Goal: Information Seeking & Learning: Learn about a topic

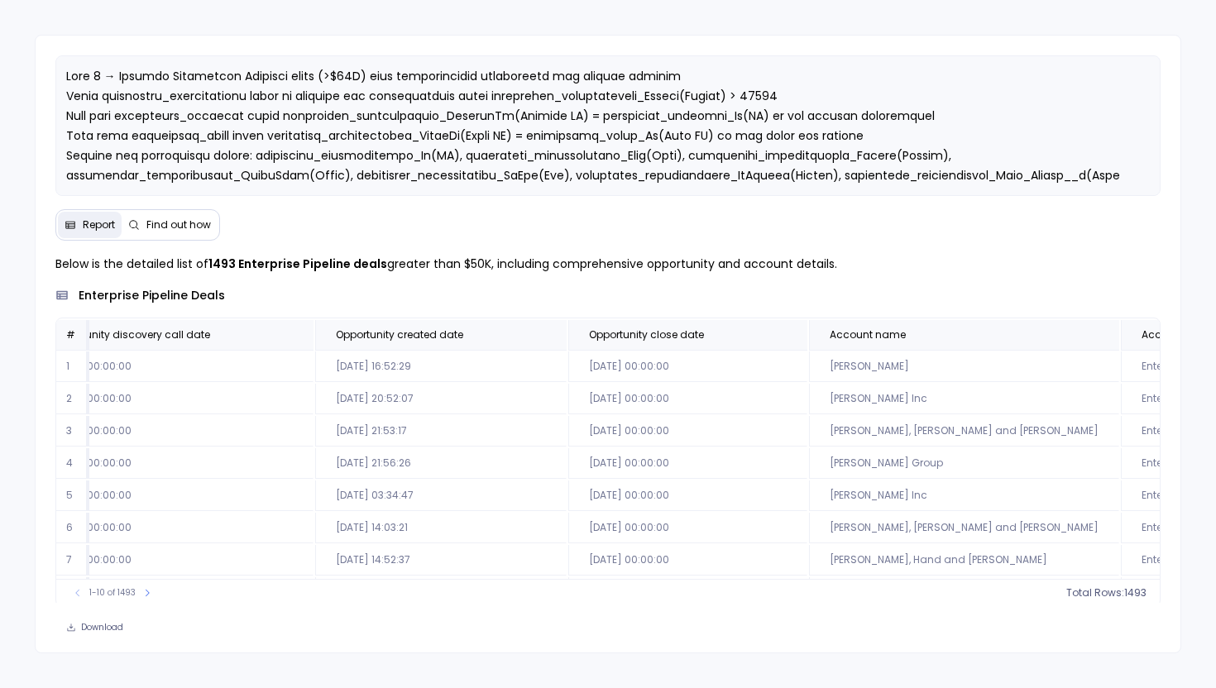
scroll to position [0, 1851]
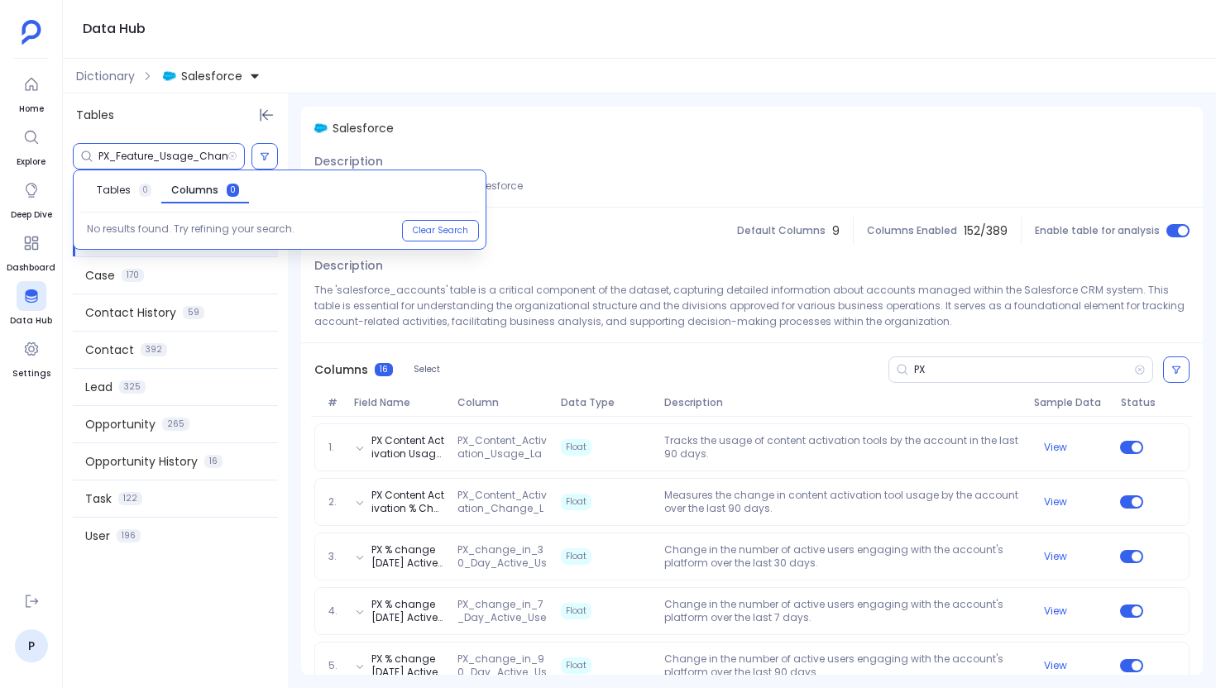
scroll to position [50, 0]
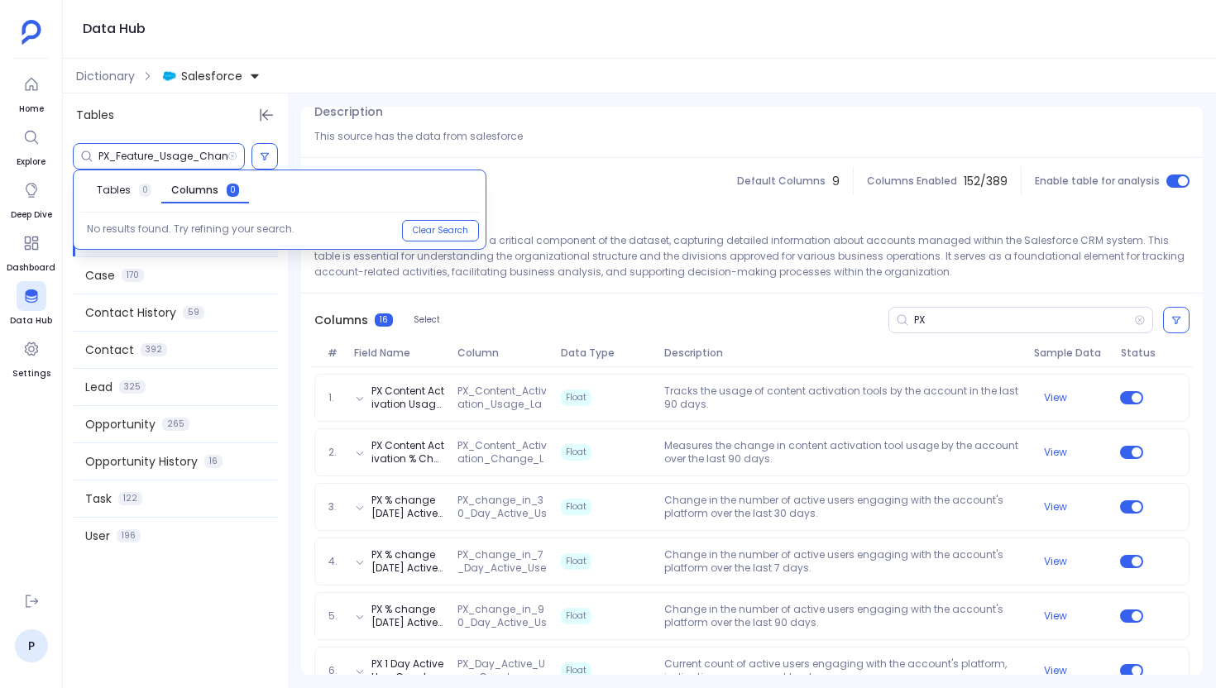
click at [155, 150] on input "PX_Feature_Usage_Change_Last_30_Days__c" at bounding box center [162, 156] width 129 height 13
click at [108, 84] on div "Dictionary Salesforce" at bounding box center [639, 76] width 1153 height 35
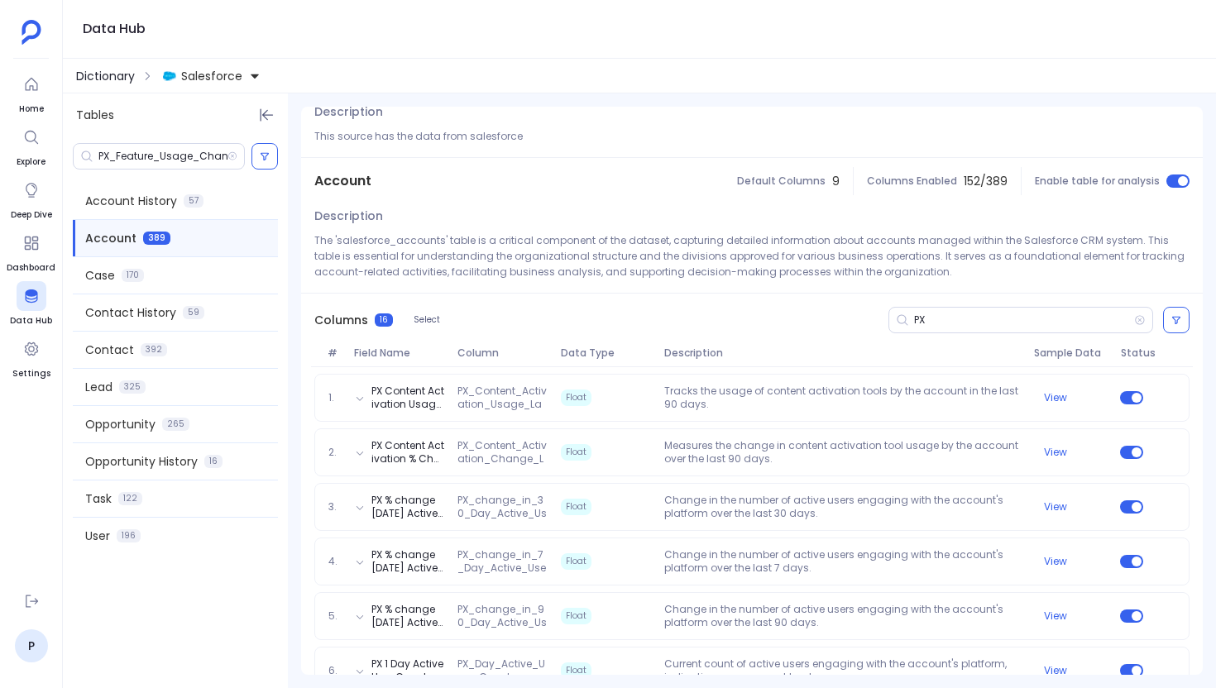
click at [106, 79] on span "Dictionary" at bounding box center [105, 76] width 59 height 17
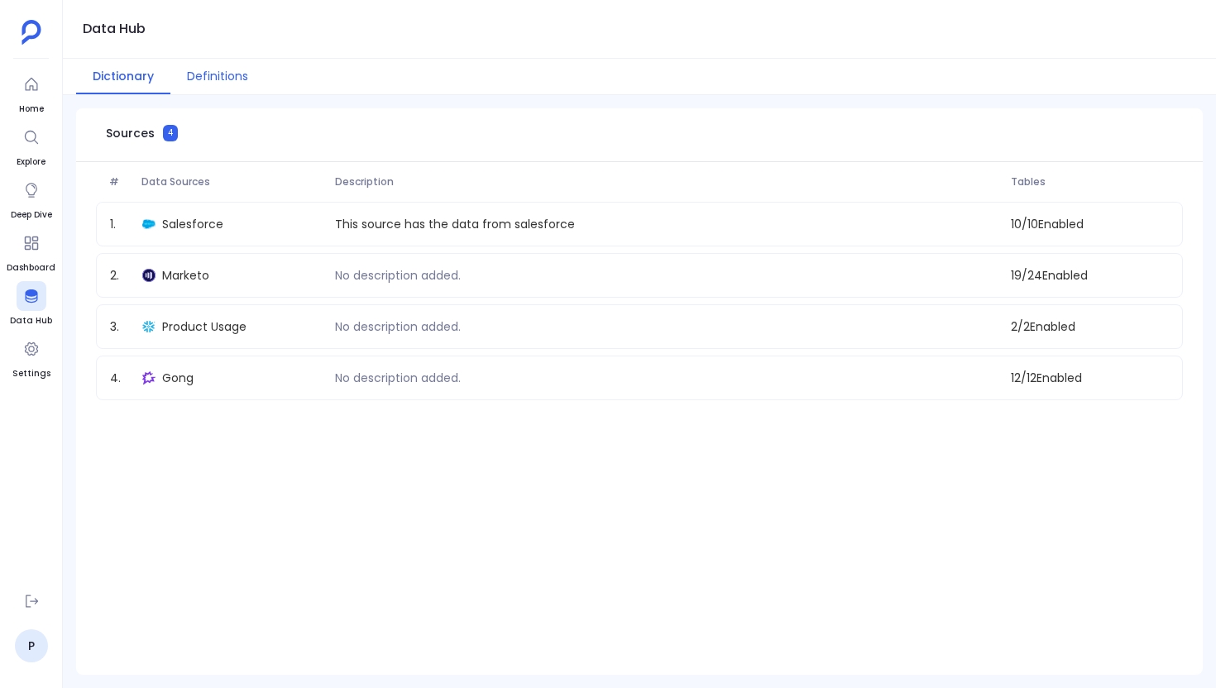
click at [199, 75] on button "Definitions" at bounding box center [217, 77] width 94 height 36
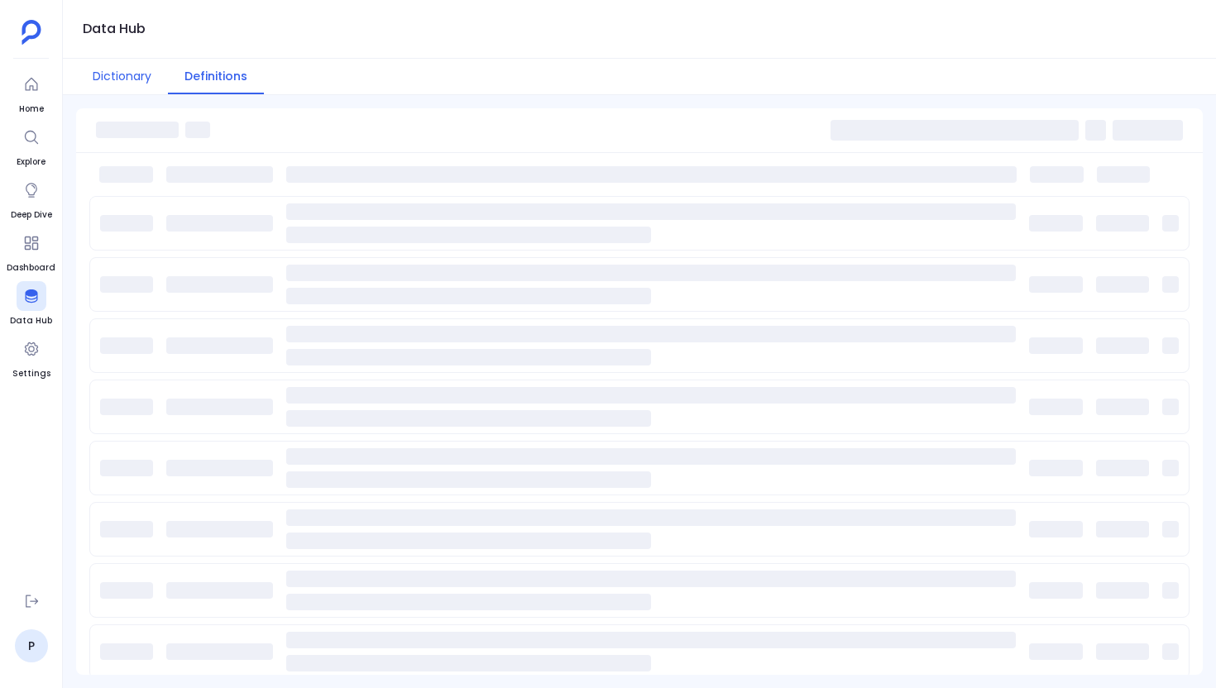
click at [141, 74] on button "Dictionary" at bounding box center [122, 77] width 92 height 36
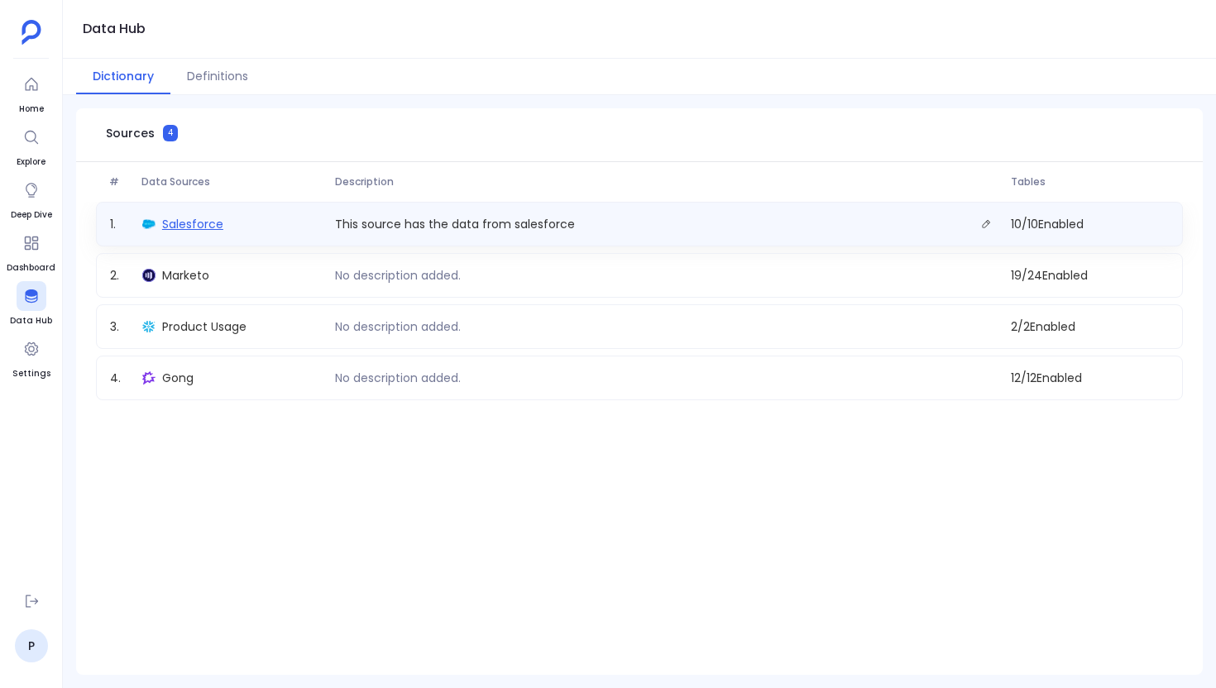
click at [206, 229] on span "Salesforce" at bounding box center [192, 224] width 61 height 17
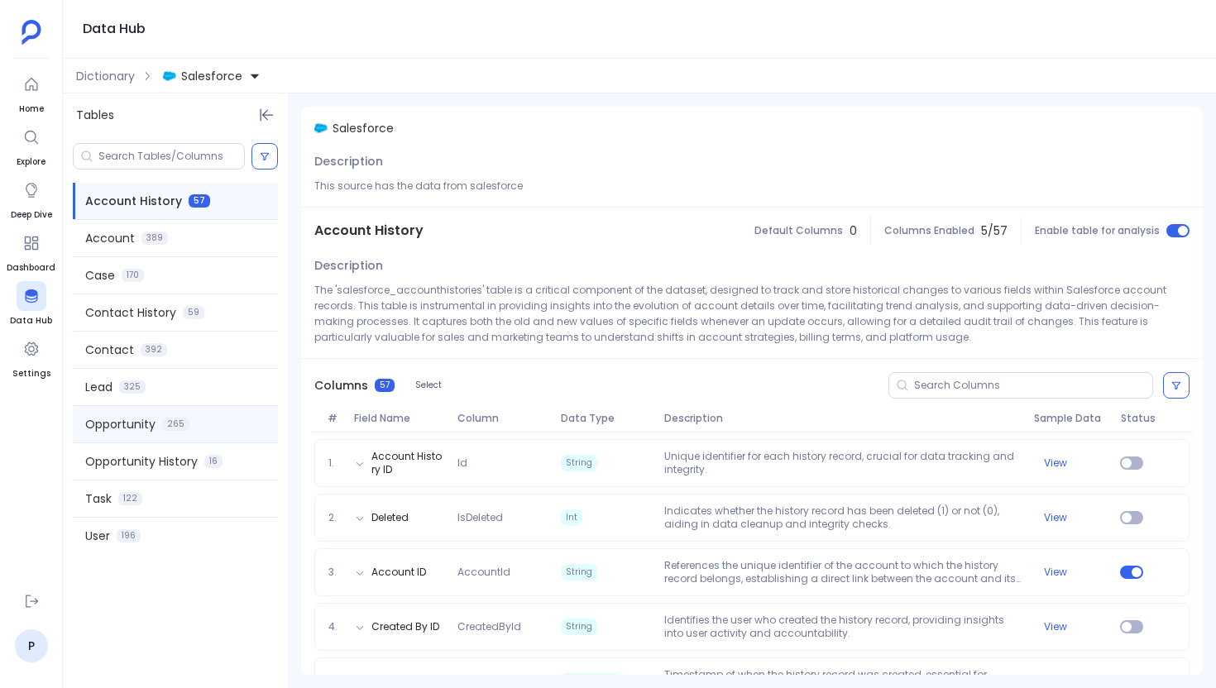
click at [152, 431] on span "Opportunity" at bounding box center [120, 424] width 70 height 17
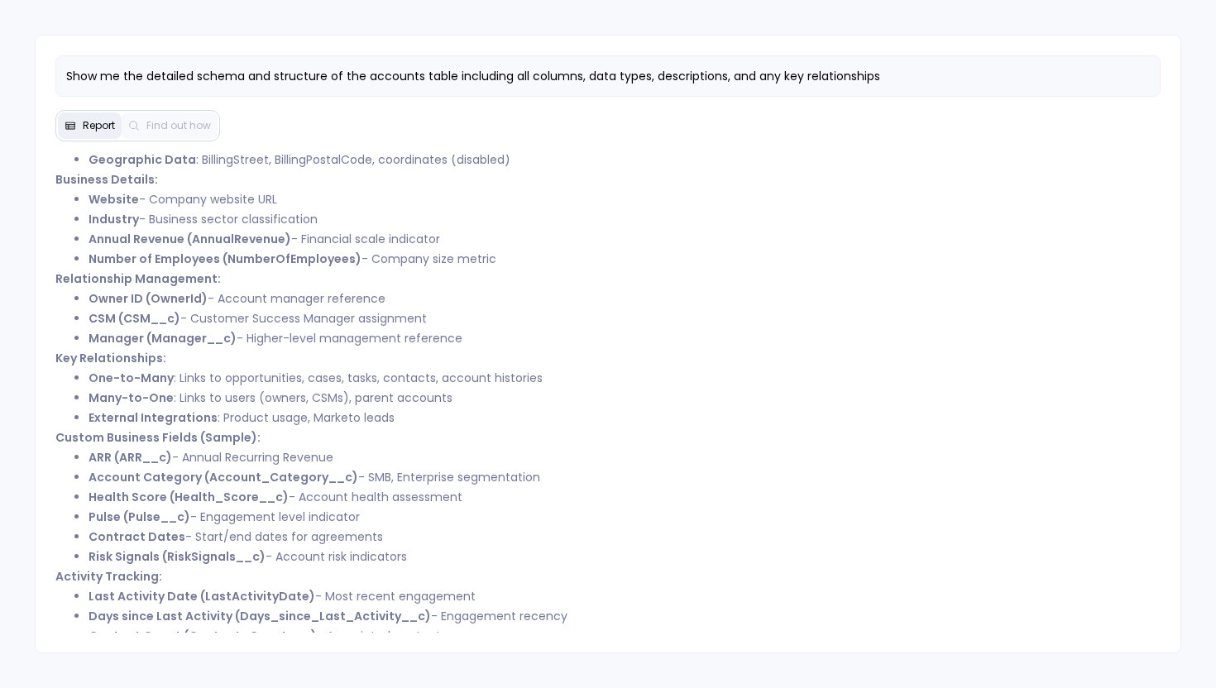
scroll to position [405, 0]
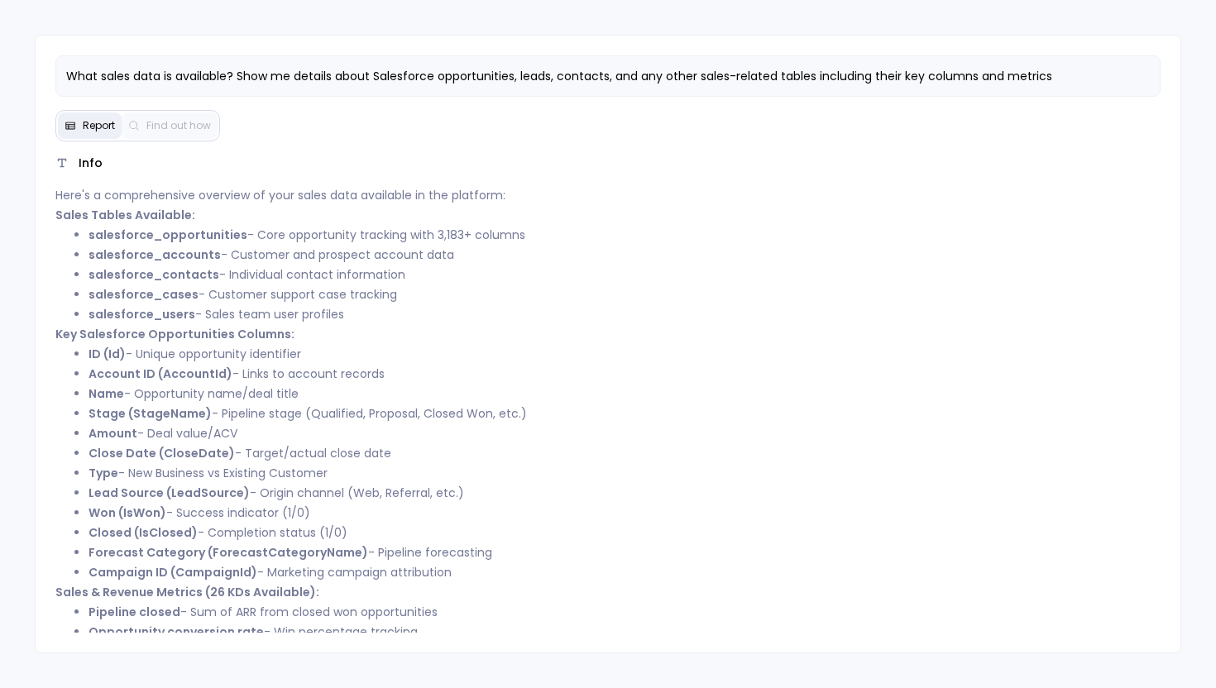
drag, startPoint x: 252, startPoint y: 231, endPoint x: 538, endPoint y: 227, distance: 286.1
click at [538, 227] on li "salesforce_opportunities - Core opportunity tracking with 3,183+ columns" at bounding box center [624, 235] width 1073 height 20
drag, startPoint x: 428, startPoint y: 236, endPoint x: 465, endPoint y: 236, distance: 36.4
click at [465, 236] on li "salesforce_opportunities - Core opportunity tracking with 3,183+ columns" at bounding box center [624, 235] width 1073 height 20
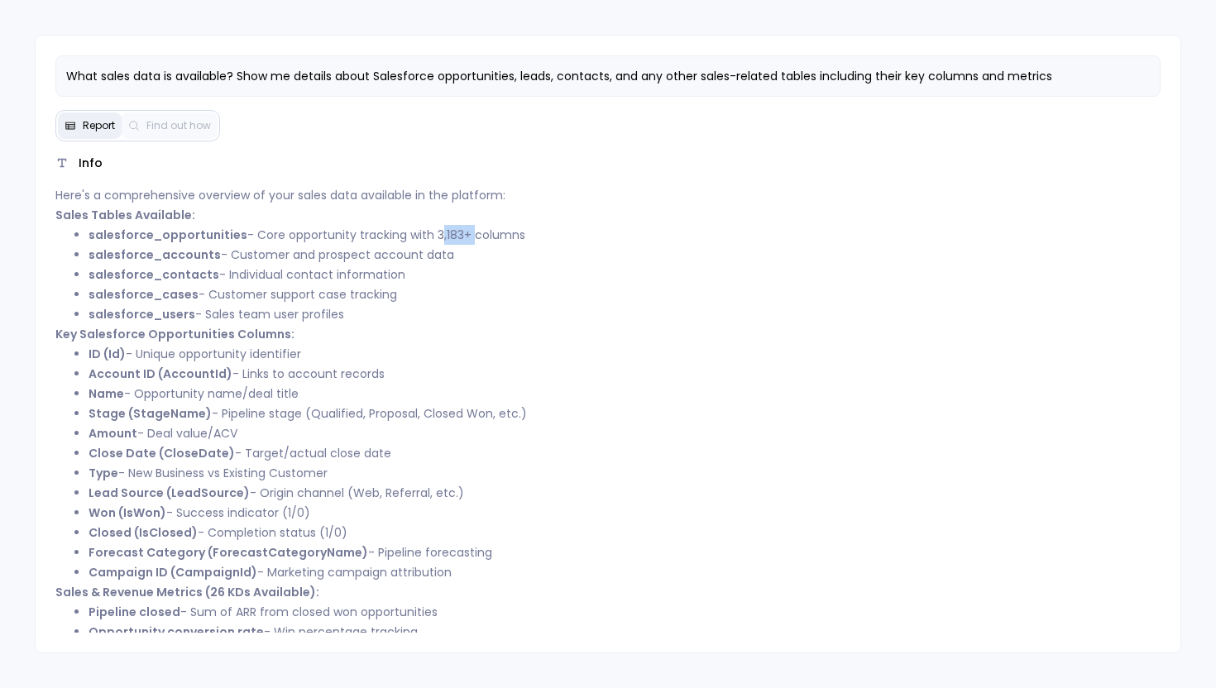
click at [465, 236] on li "salesforce_opportunities - Core opportunity tracking with 3,183+ columns" at bounding box center [624, 235] width 1073 height 20
click at [834, 206] on p "Sales Tables Available:" at bounding box center [608, 215] width 1106 height 20
click at [454, 253] on li "salesforce_accounts - Customer and prospect account data" at bounding box center [624, 255] width 1073 height 20
